Goal: Information Seeking & Learning: Learn about a topic

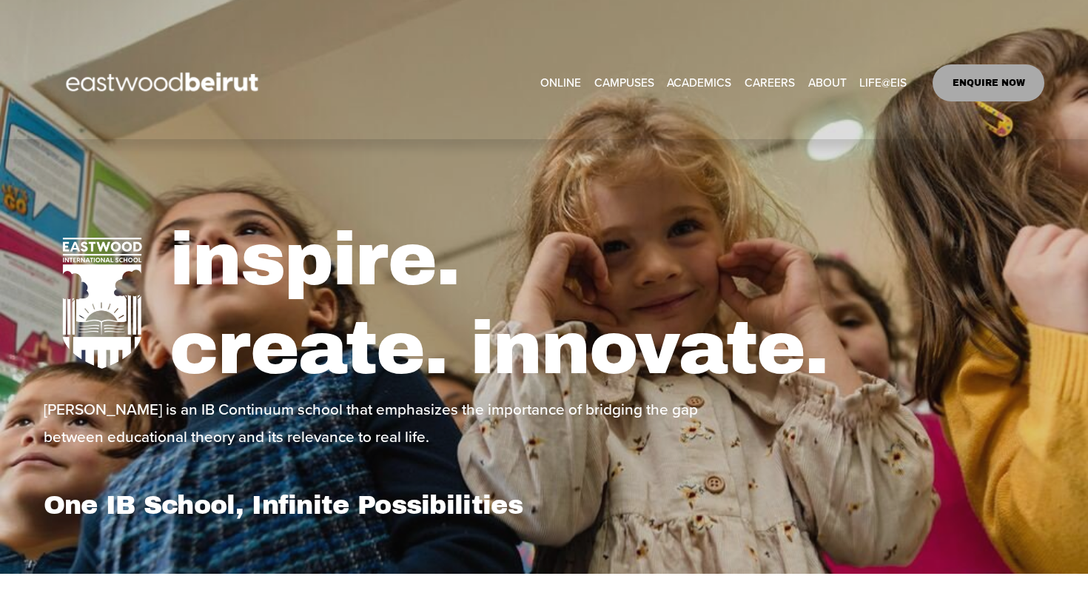
click at [0, 0] on span "Tuition & Financial Aid" at bounding box center [0, 0] width 0 height 0
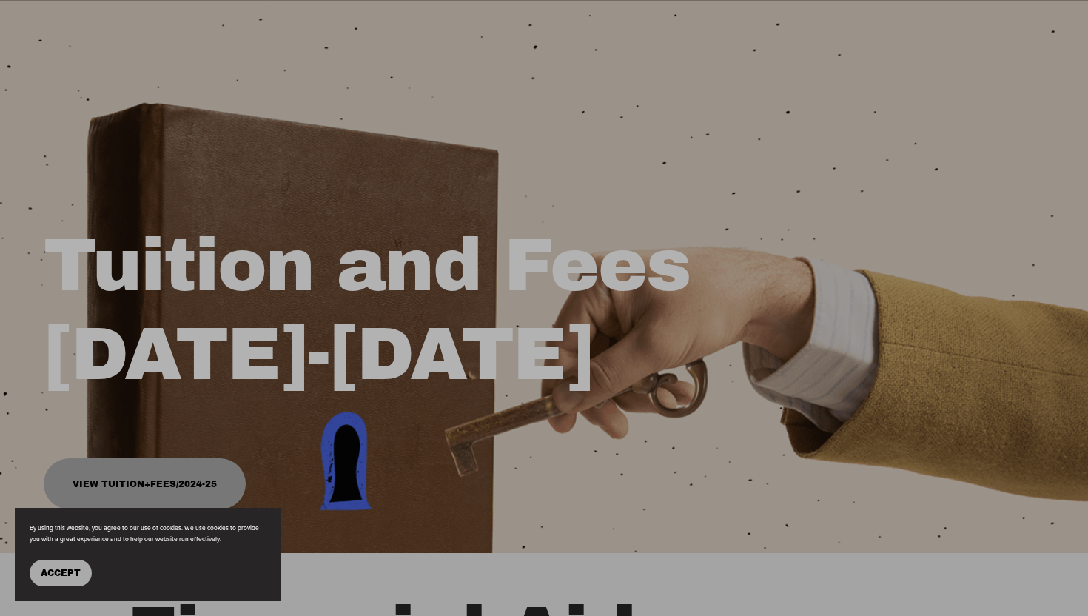
scroll to position [157, 0]
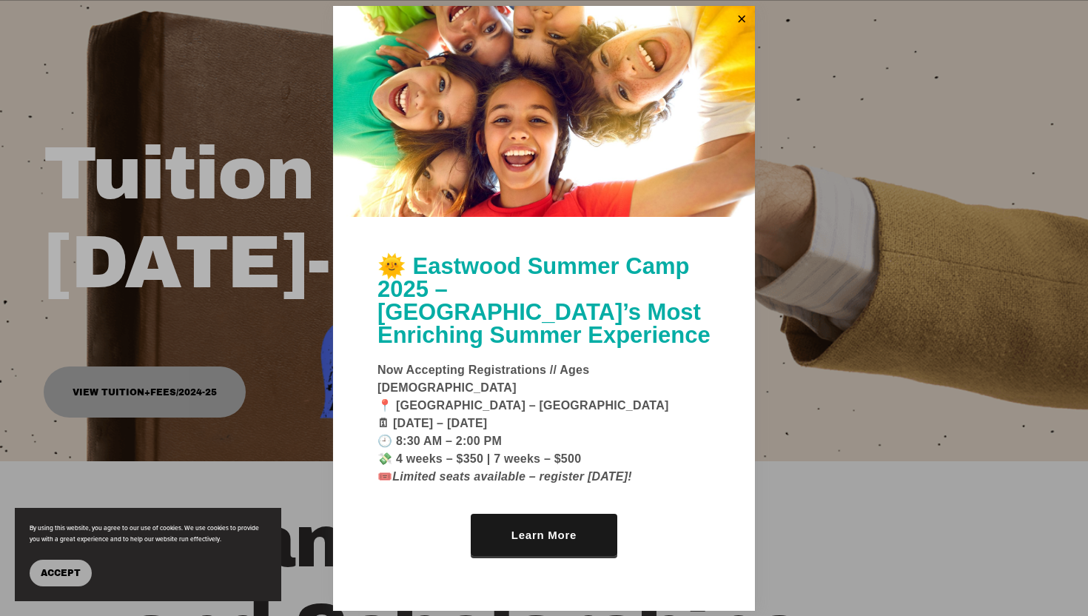
click at [55, 575] on span "Accept" at bounding box center [61, 573] width 40 height 10
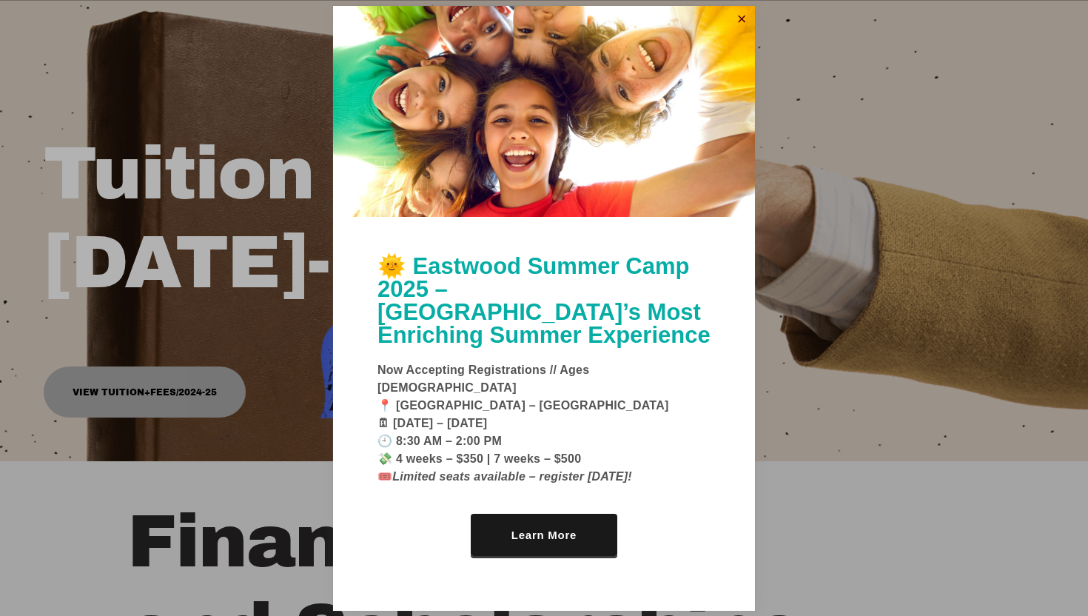
click at [741, 32] on link "Close" at bounding box center [742, 20] width 22 height 24
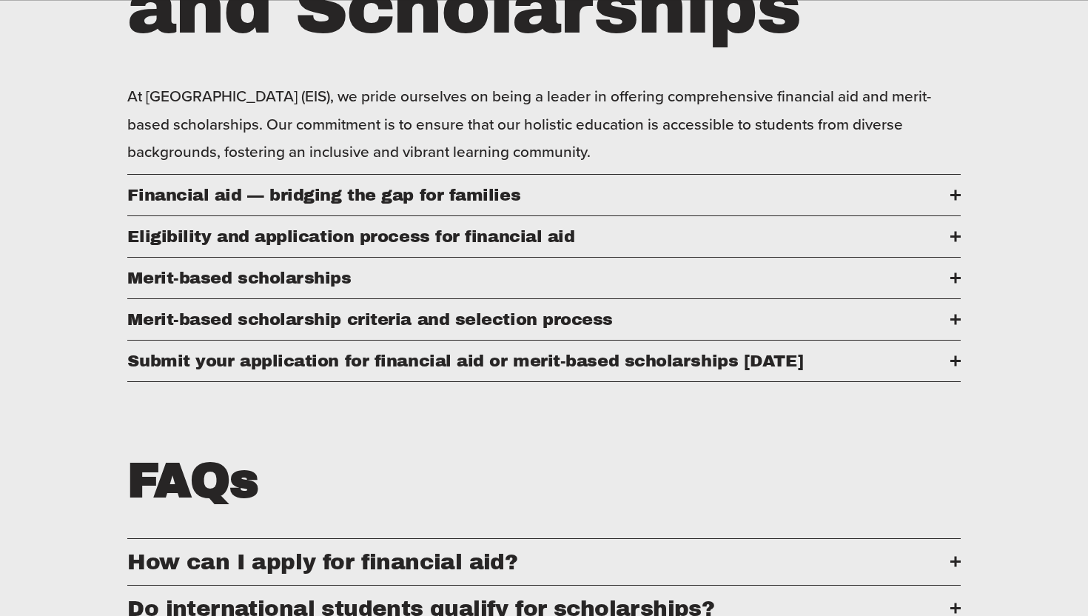
scroll to position [769, 0]
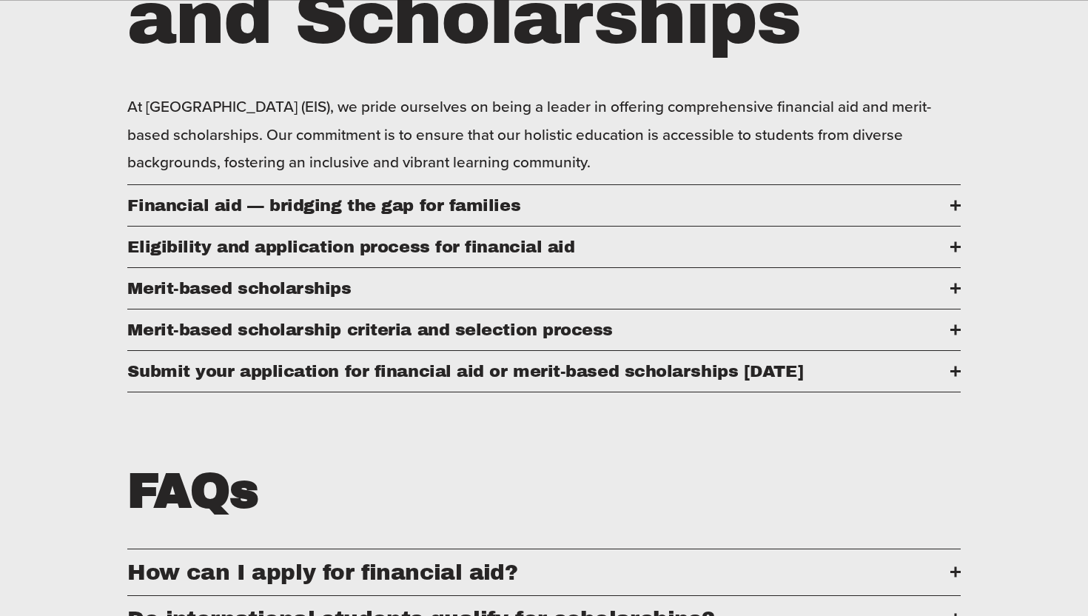
click at [541, 212] on span "Financial aid — bridging the gap for families" at bounding box center [538, 205] width 823 height 19
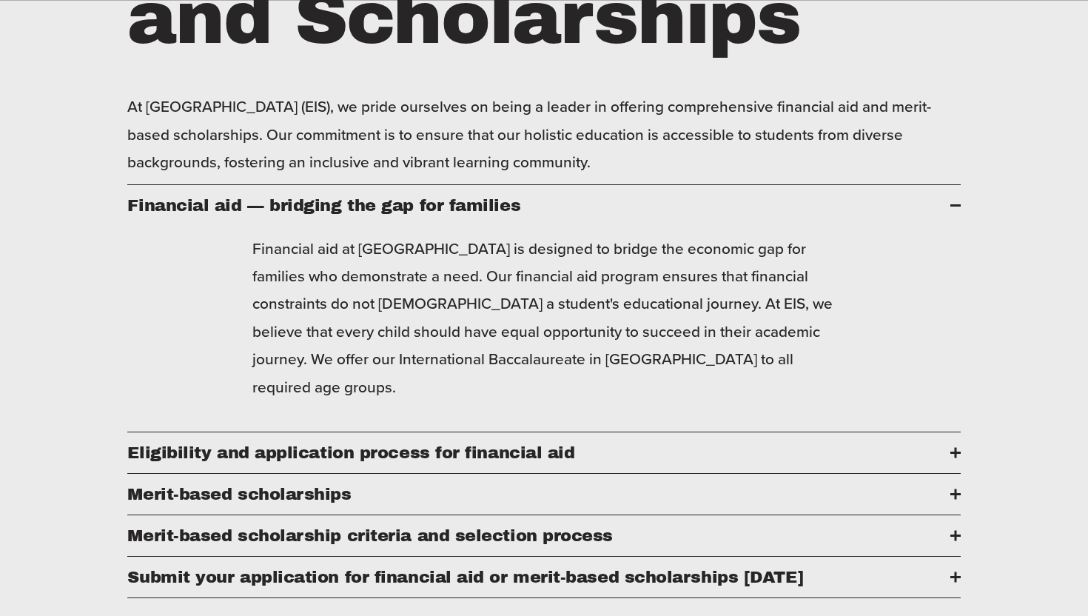
click at [494, 432] on button "Eligibility and application process for financial aid" at bounding box center [543, 452] width 833 height 41
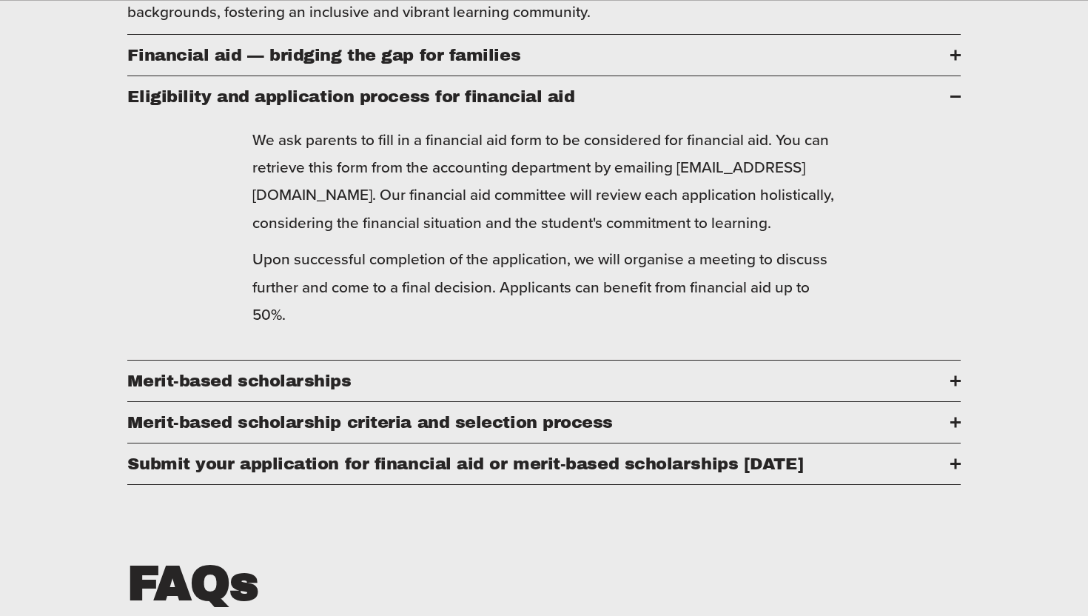
scroll to position [922, 0]
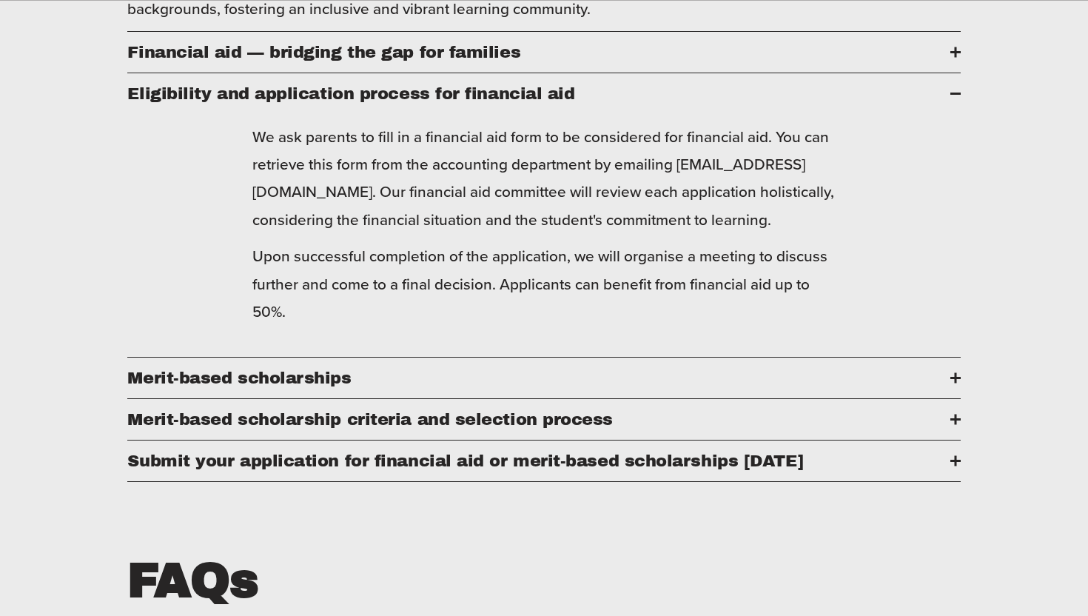
click at [471, 387] on span "Merit-based scholarships" at bounding box center [538, 378] width 823 height 19
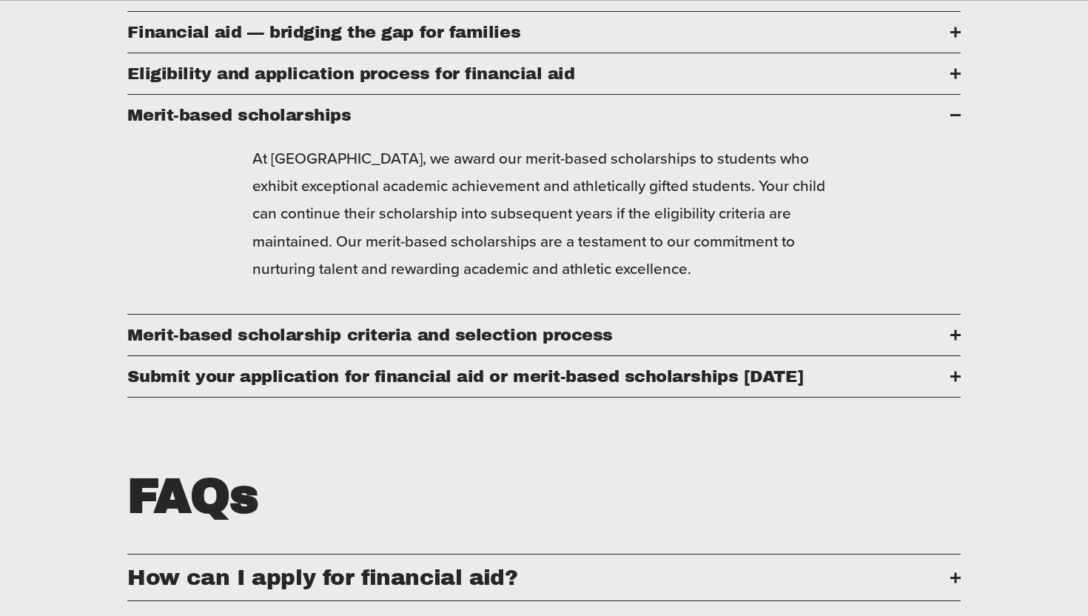
scroll to position [943, 0]
click at [483, 329] on span "​​Merit-based scholarship criteria and selection process" at bounding box center [538, 334] width 823 height 19
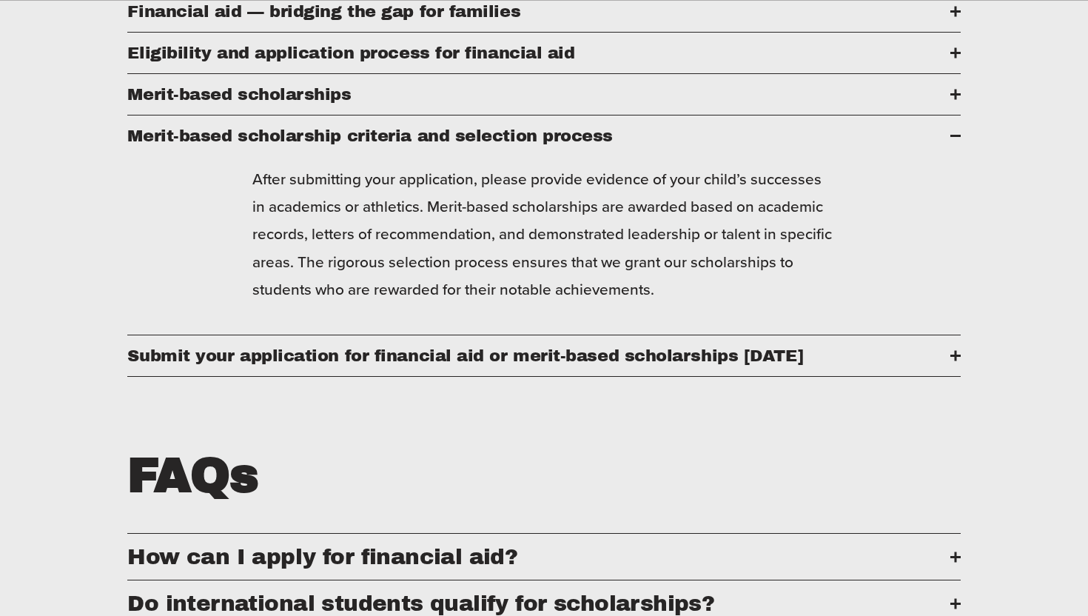
click at [472, 347] on span "Submit your application for financial aid or merit-based scholarships today" at bounding box center [538, 355] width 823 height 19
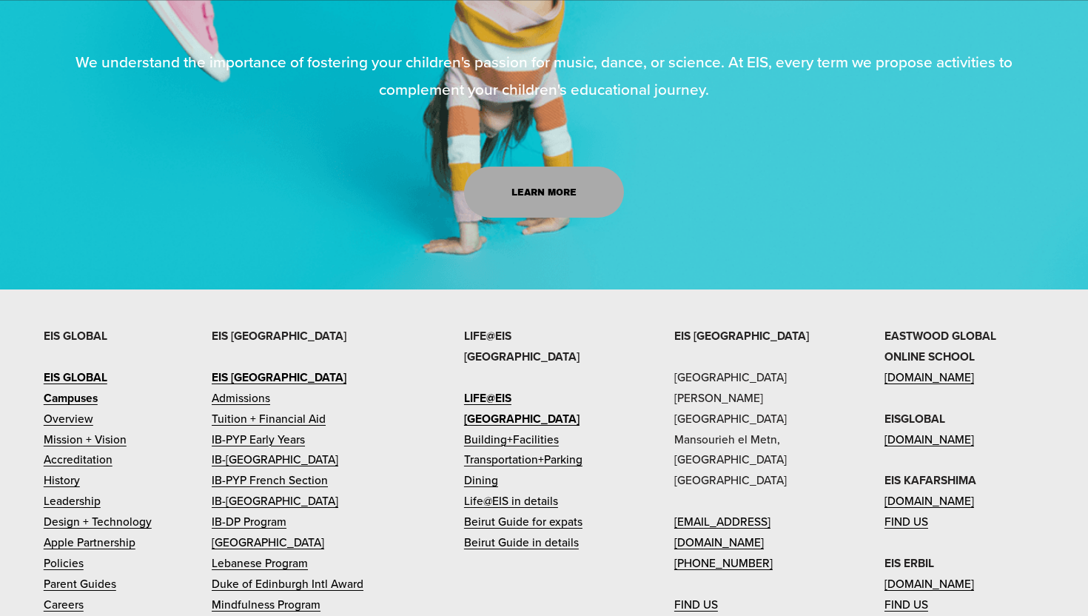
scroll to position [1943, 0]
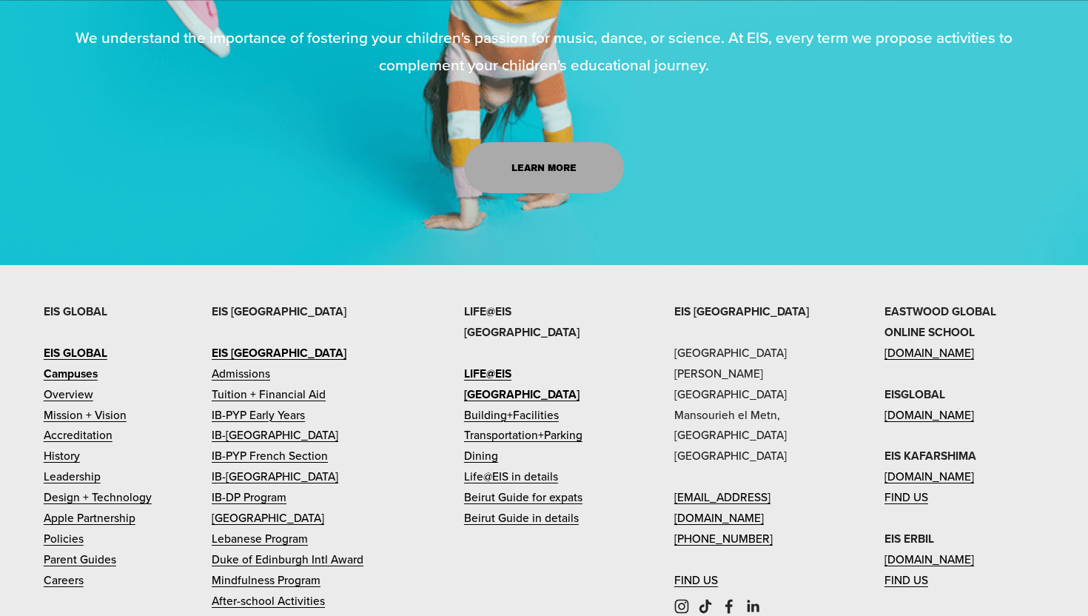
click at [81, 382] on strong "Campuses" at bounding box center [71, 373] width 54 height 17
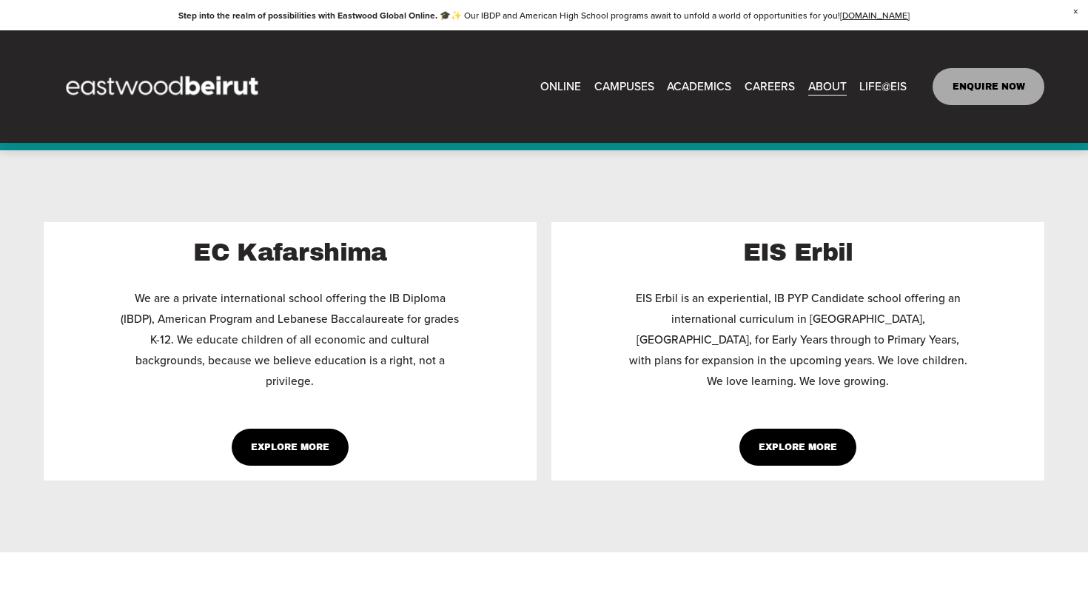
scroll to position [1105, 0]
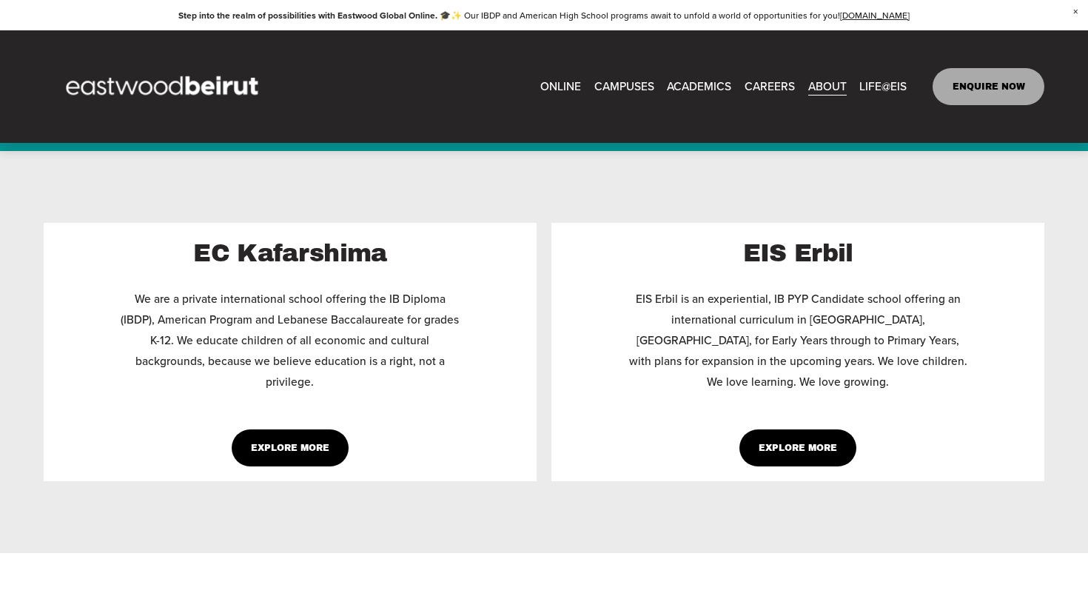
click at [310, 429] on link "Explore More" at bounding box center [291, 447] width 118 height 37
